Goal: Obtain resource: Download file/media

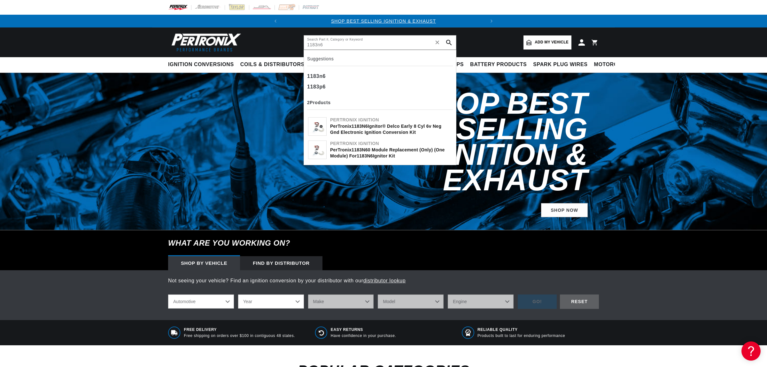
type input "1183n6"
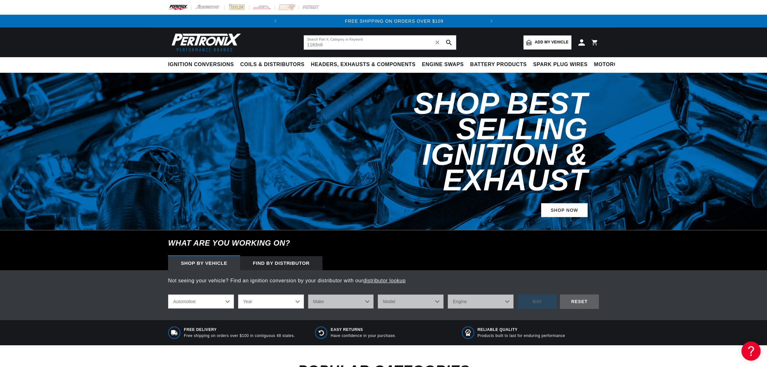
scroll to position [0, 194]
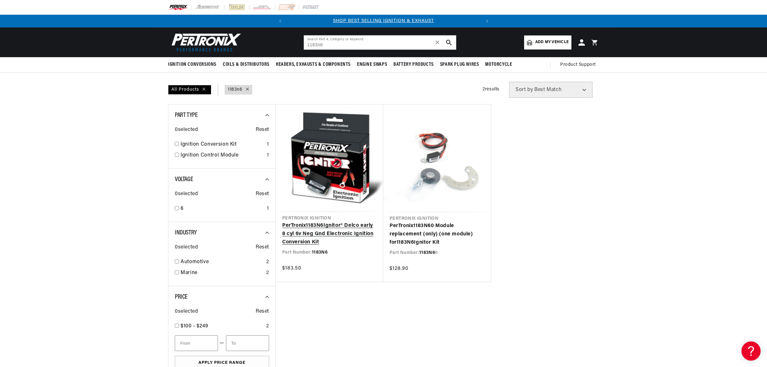
click at [321, 233] on link "PerTronix 1183N6 Ignitor® Delco early 8 cyl 6v Neg Gnd Electronic Ignition Conv…" at bounding box center [329, 234] width 95 height 25
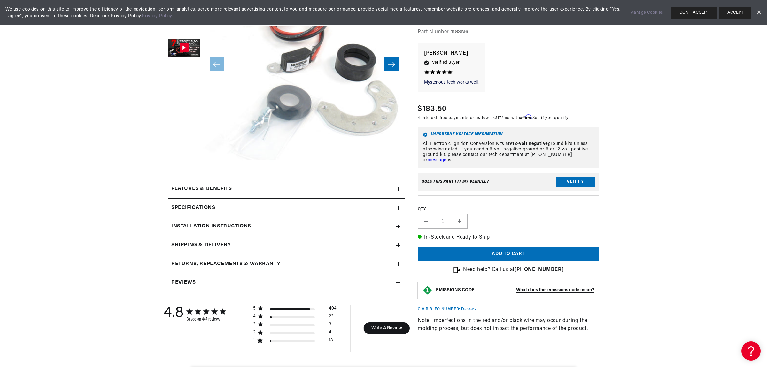
click at [399, 228] on icon at bounding box center [398, 227] width 4 height 4
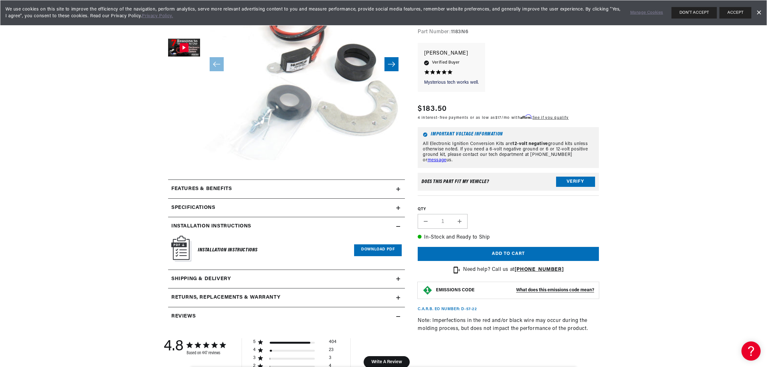
click at [371, 251] on link "Download PDF" at bounding box center [378, 250] width 48 height 12
